Goal: Task Accomplishment & Management: Manage account settings

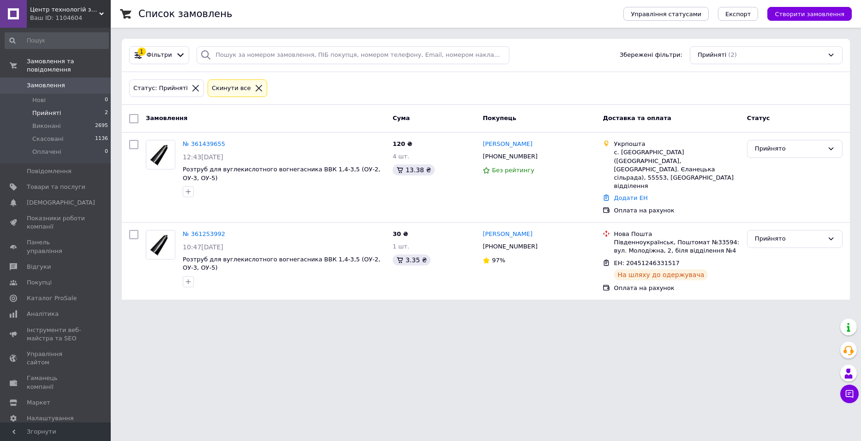
click at [58, 107] on li "Прийняті 2" at bounding box center [57, 113] width 114 height 13
click at [51, 84] on link "Замовлення 0" at bounding box center [57, 86] width 114 height 16
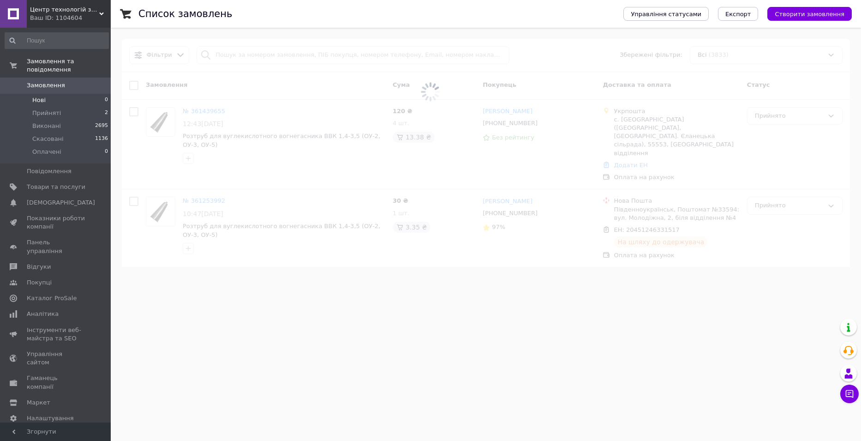
click at [41, 96] on span "Нові" at bounding box center [38, 100] width 13 height 8
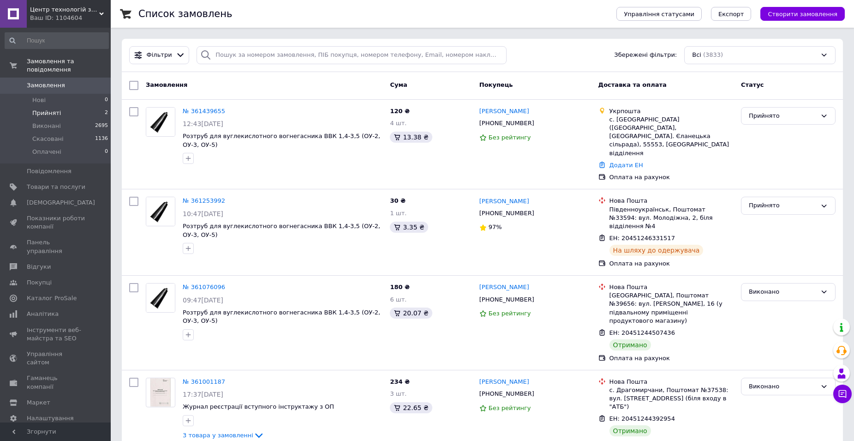
click at [39, 109] on span "Прийняті" at bounding box center [46, 113] width 29 height 8
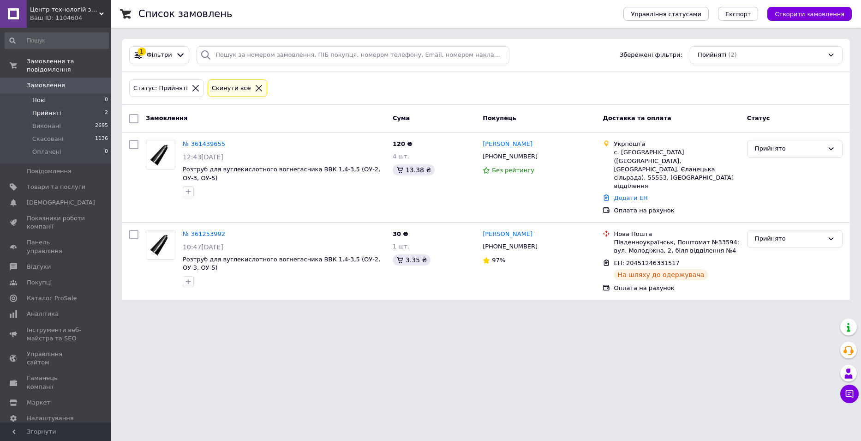
click at [48, 94] on li "Нові 0" at bounding box center [57, 100] width 114 height 13
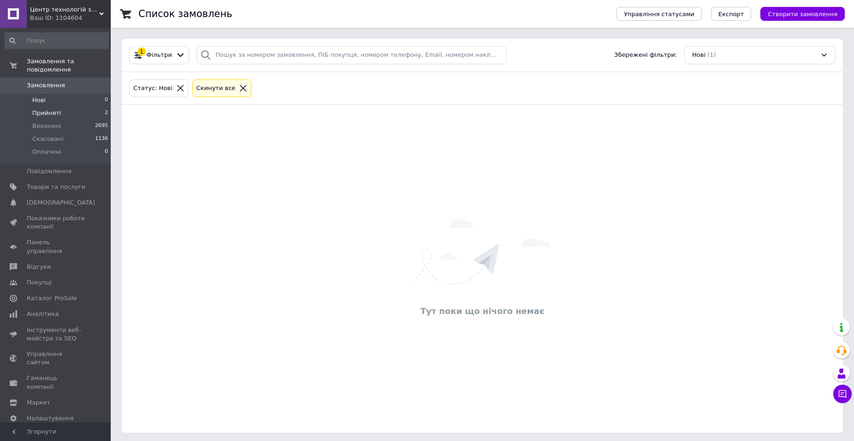
click at [42, 107] on li "Прийняті 2" at bounding box center [57, 113] width 114 height 13
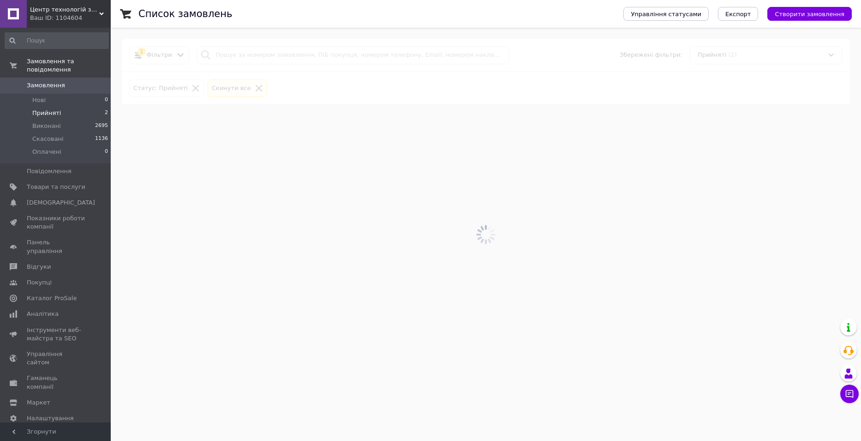
click at [40, 109] on span "Прийняті" at bounding box center [46, 113] width 29 height 8
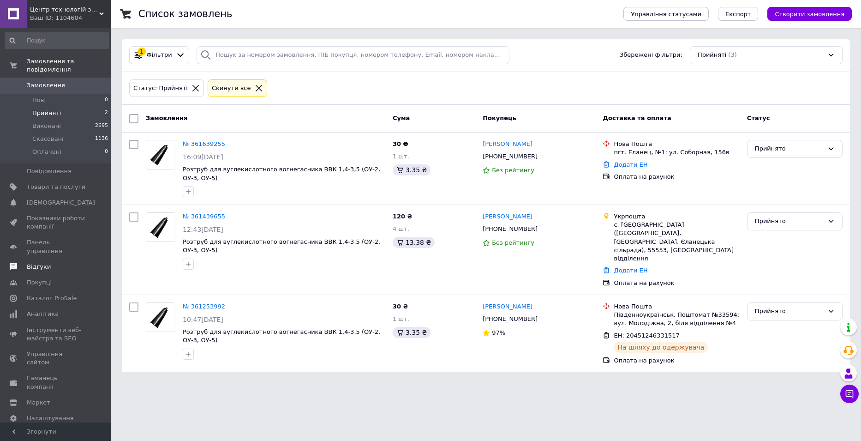
click at [48, 259] on link "Відгуки" at bounding box center [57, 267] width 114 height 16
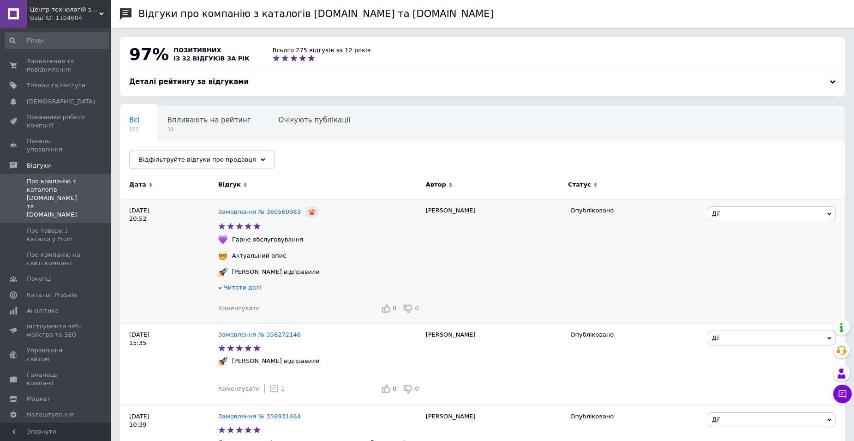
click at [235, 289] on span "Читати далі" at bounding box center [243, 287] width 38 height 7
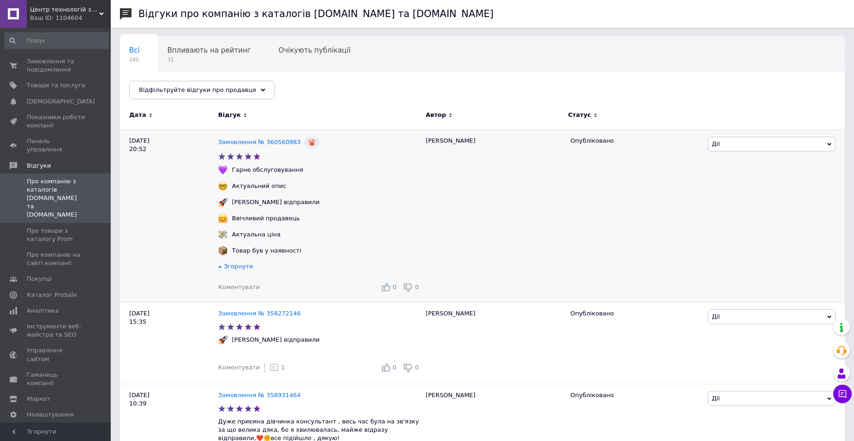
scroll to position [138, 0]
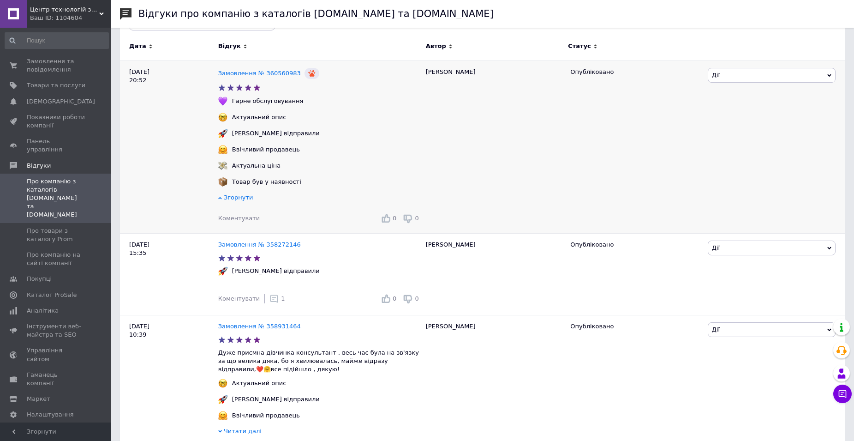
click at [268, 74] on link "Замовлення № 360560983" at bounding box center [259, 73] width 83 height 7
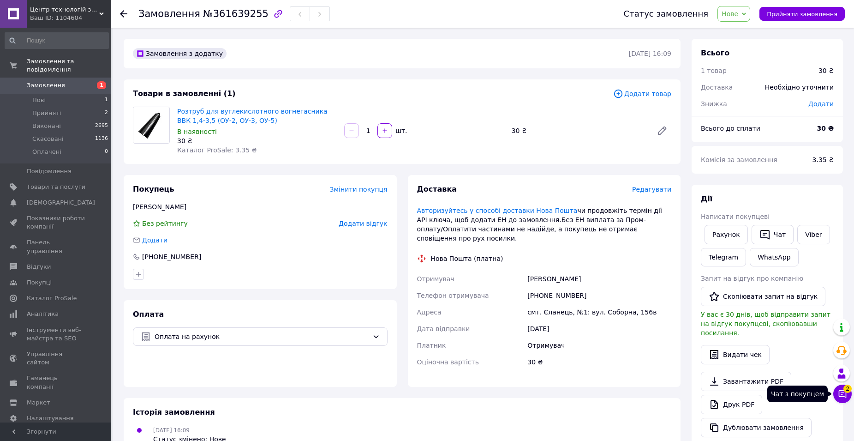
click at [839, 393] on icon at bounding box center [843, 394] width 8 height 8
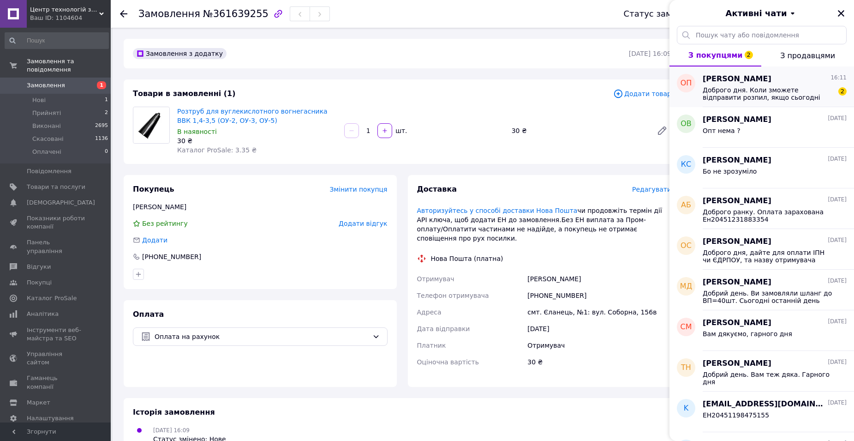
click at [764, 96] on span "Доброго дня. Коли зможете відправити розпил, якщо сьогодні оплатити?" at bounding box center [768, 93] width 131 height 15
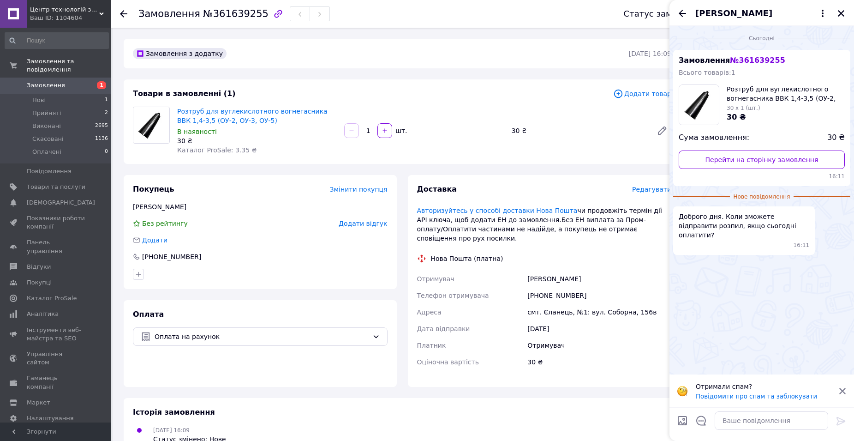
click at [843, 391] on icon at bounding box center [842, 391] width 6 height 6
click at [844, 15] on icon "Закрити" at bounding box center [841, 13] width 8 height 8
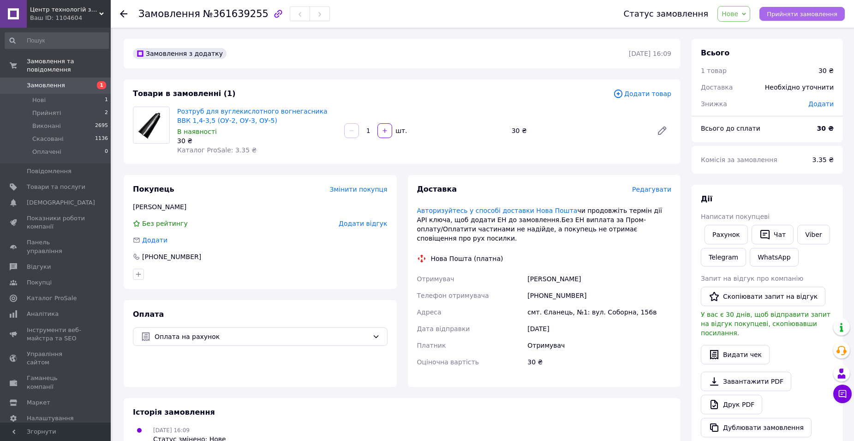
click at [795, 14] on span "Прийняти замовлення" at bounding box center [802, 14] width 71 height 7
drag, startPoint x: 142, startPoint y: 258, endPoint x: 187, endPoint y: 257, distance: 44.8
click at [187, 257] on div "[PHONE_NUMBER]" at bounding box center [171, 256] width 61 height 9
copy div "[PHONE_NUMBER]"
click at [214, 174] on div "Замовлення з додатку 12.09.2025 | 16:09 Товари в замовленні (1) Додати товар Ро…" at bounding box center [402, 354] width 568 height 631
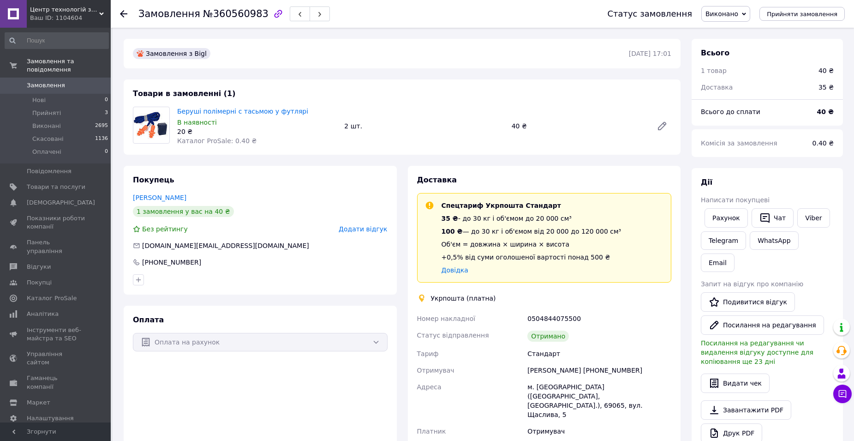
click at [125, 15] on icon at bounding box center [123, 13] width 7 height 7
